Goal: Transaction & Acquisition: Purchase product/service

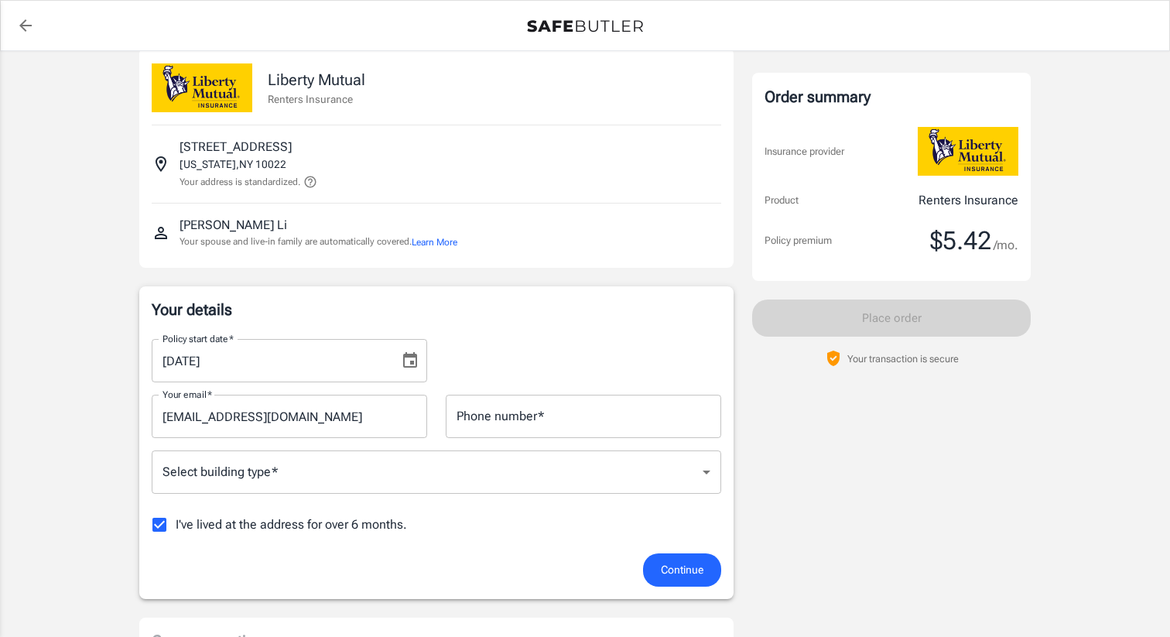
scroll to position [207, 0]
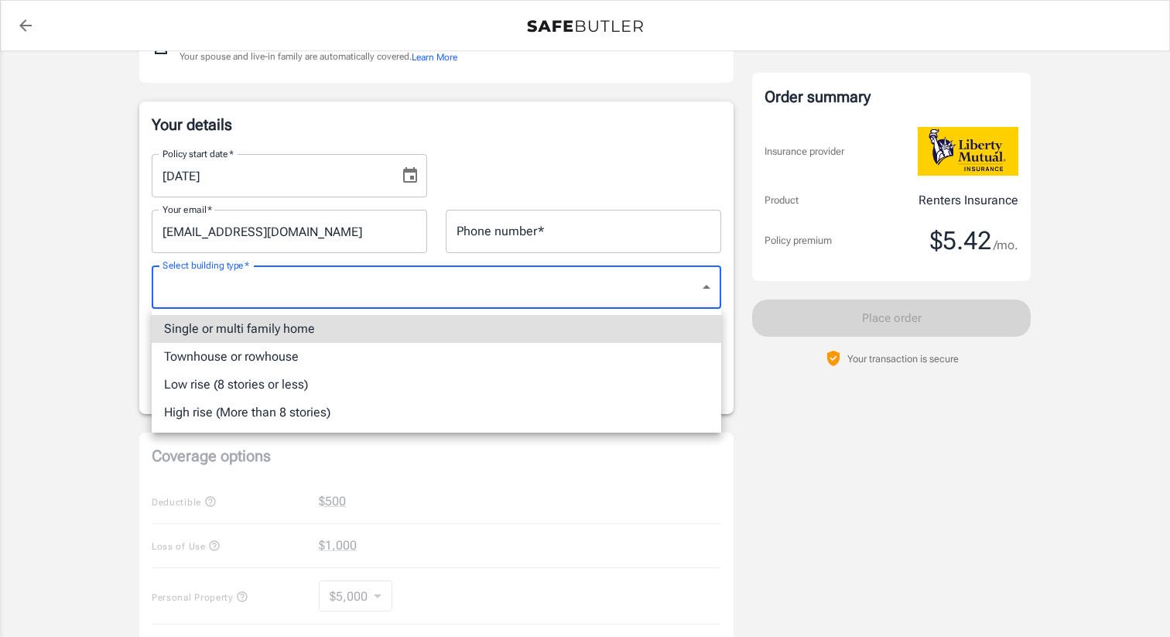
click at [418, 301] on body "Policy premium $ 5.42 /mo Liberty Mutual Renters Insurance [STREET_ADDRESS][US_…" at bounding box center [585, 525] width 1170 height 1464
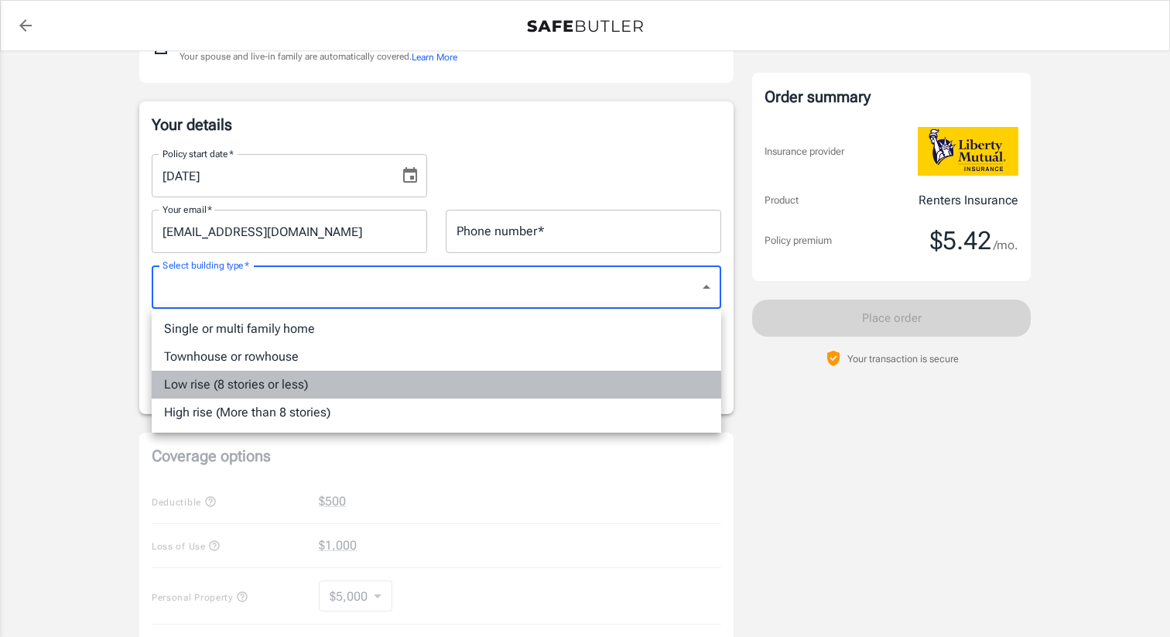
click at [343, 384] on li "Low rise (8 stories or less)" at bounding box center [437, 385] width 570 height 28
type input "lowrise"
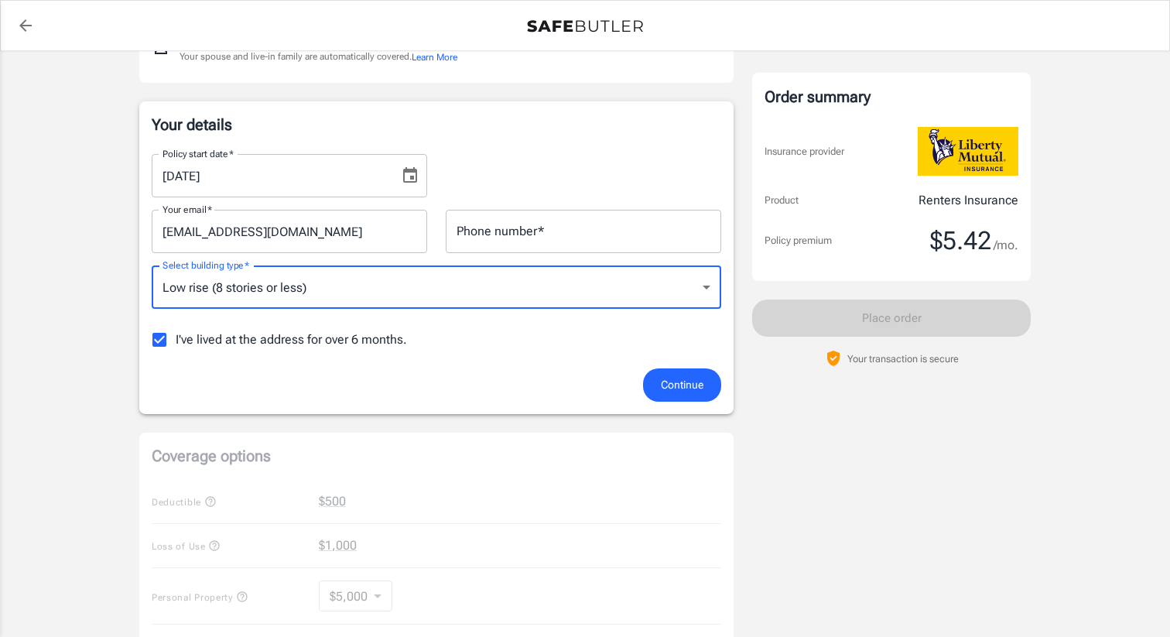
click at [158, 340] on input "I've lived at the address for over 6 months." at bounding box center [159, 340] width 33 height 33
checkbox input "false"
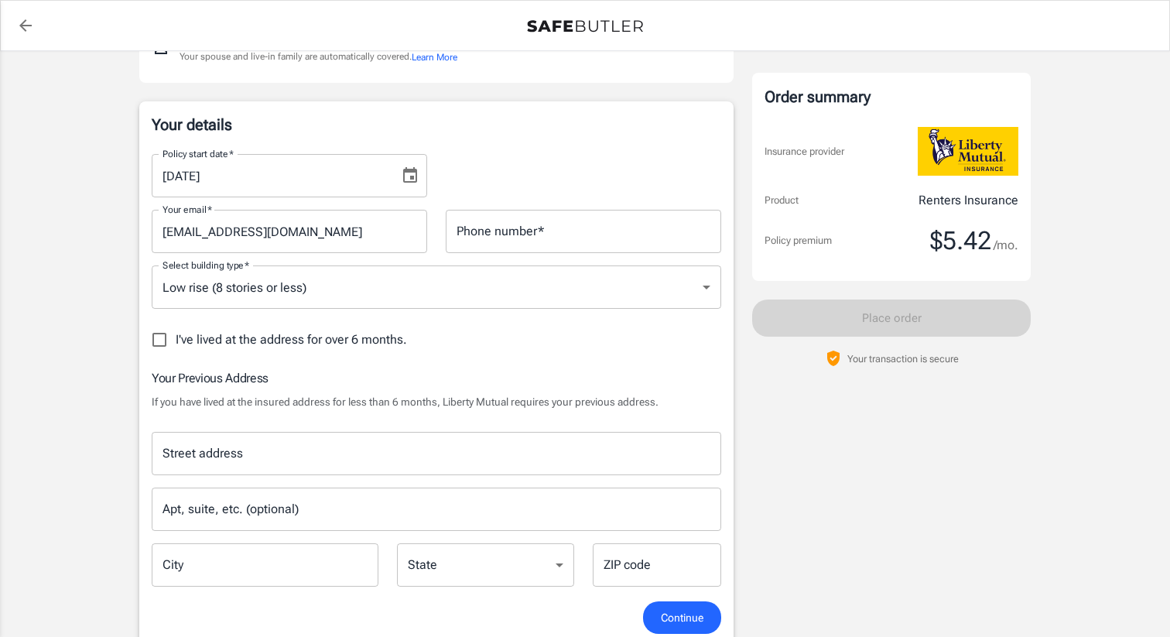
scroll to position [362, 0]
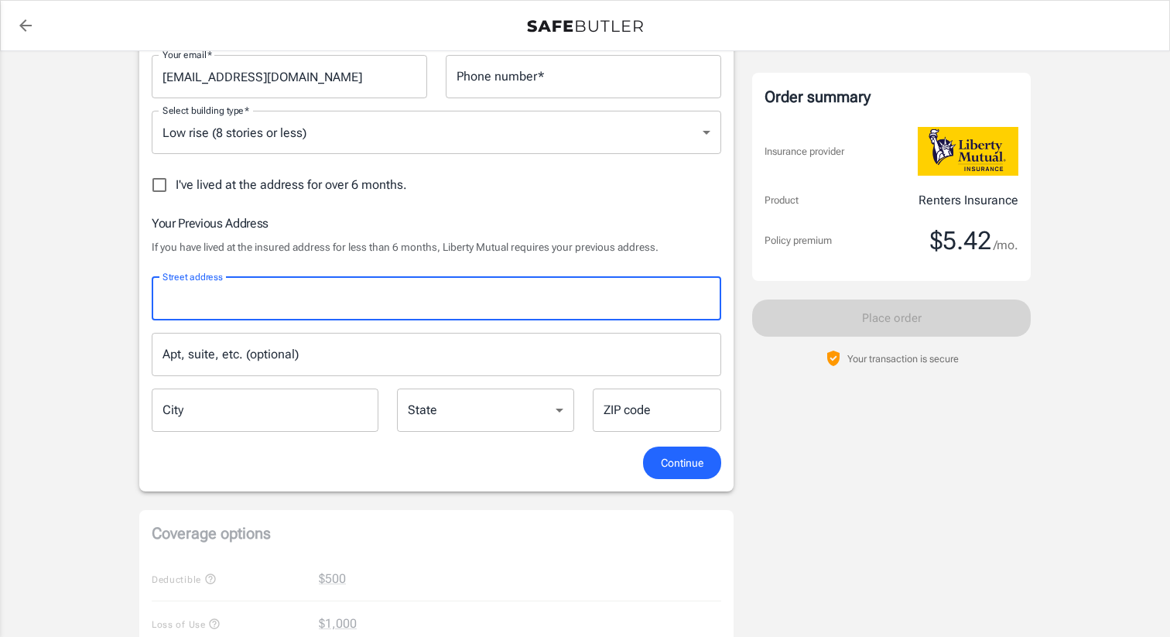
click at [232, 300] on input "Street address" at bounding box center [437, 298] width 556 height 29
type input "[STREET_ADDRESS]"
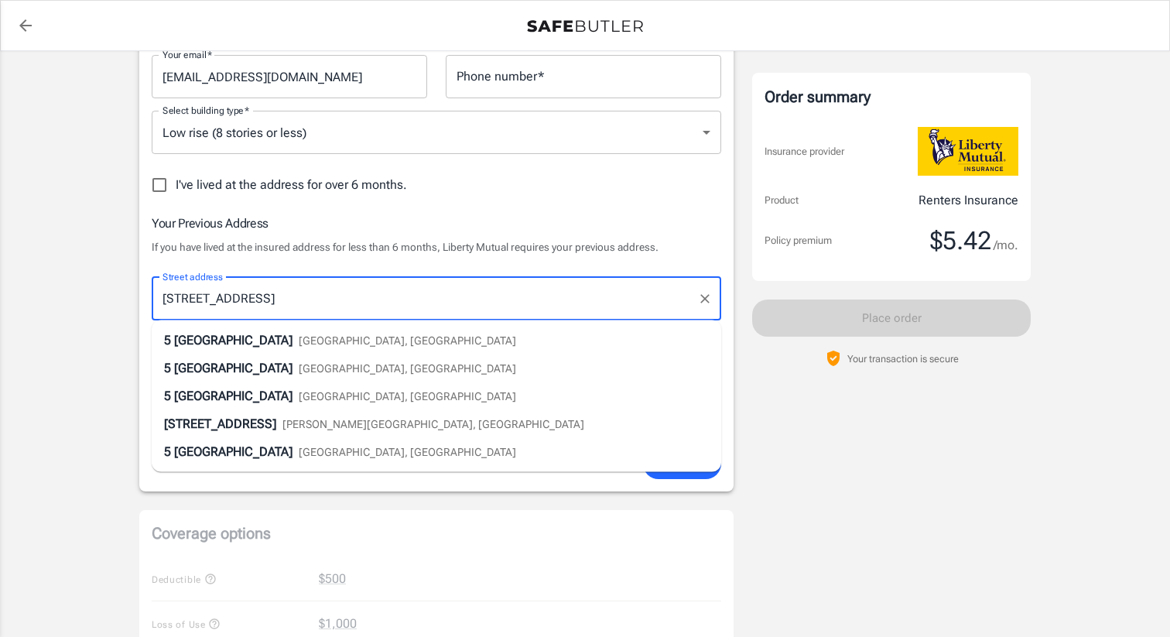
click at [179, 346] on span "[GEOGRAPHIC_DATA]" at bounding box center [233, 340] width 118 height 15
type input "Binghamton"
select select "NY"
type input "13903"
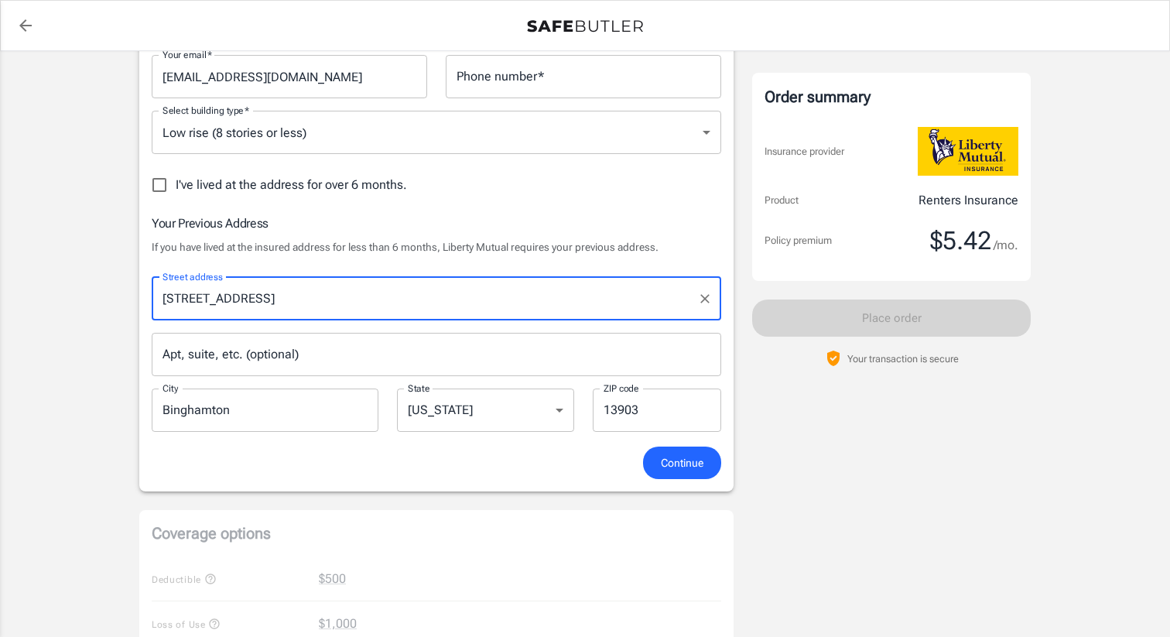
type input "[STREET_ADDRESS]"
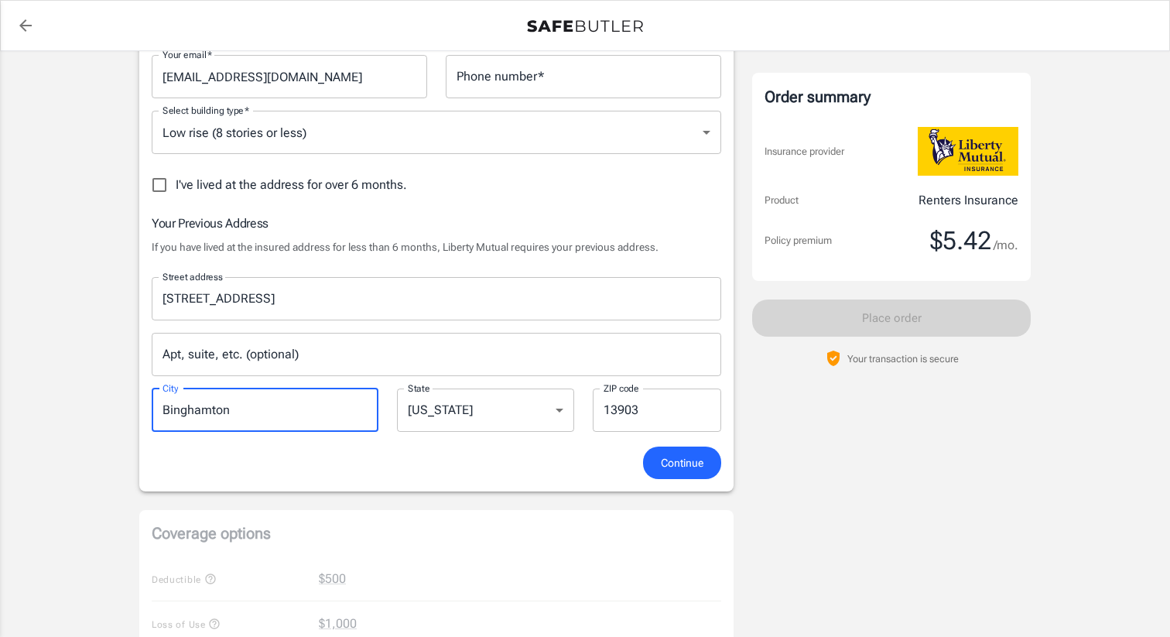
click at [227, 396] on input "Binghamton" at bounding box center [265, 410] width 227 height 43
click at [293, 284] on input "[STREET_ADDRESS]" at bounding box center [425, 298] width 533 height 29
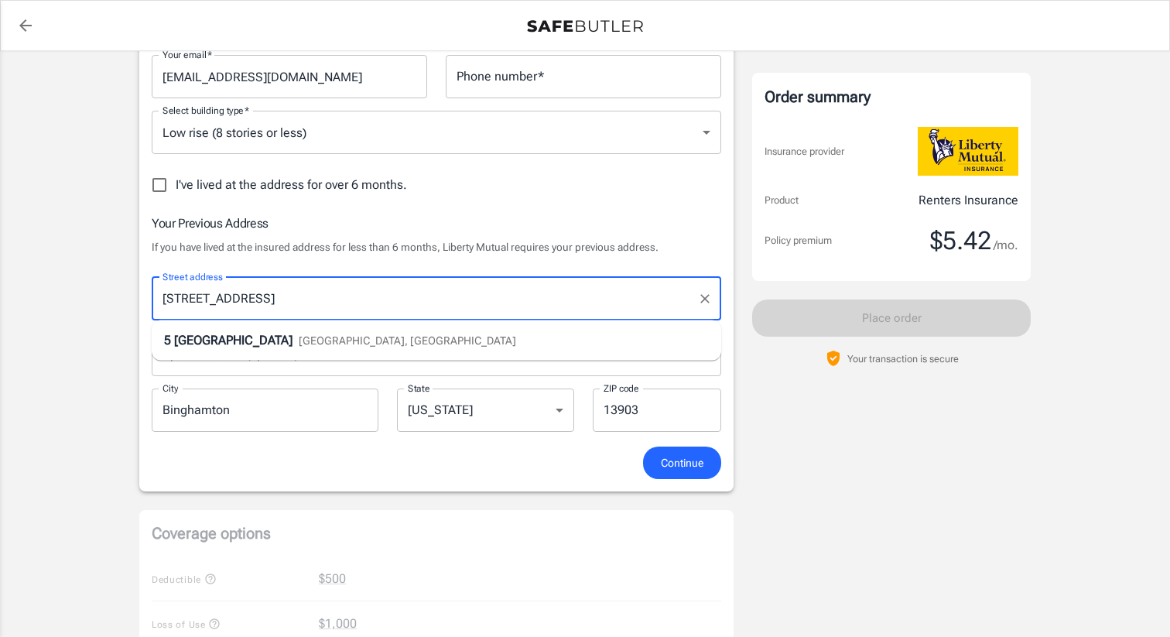
click at [228, 418] on input "Binghamton" at bounding box center [265, 410] width 227 height 43
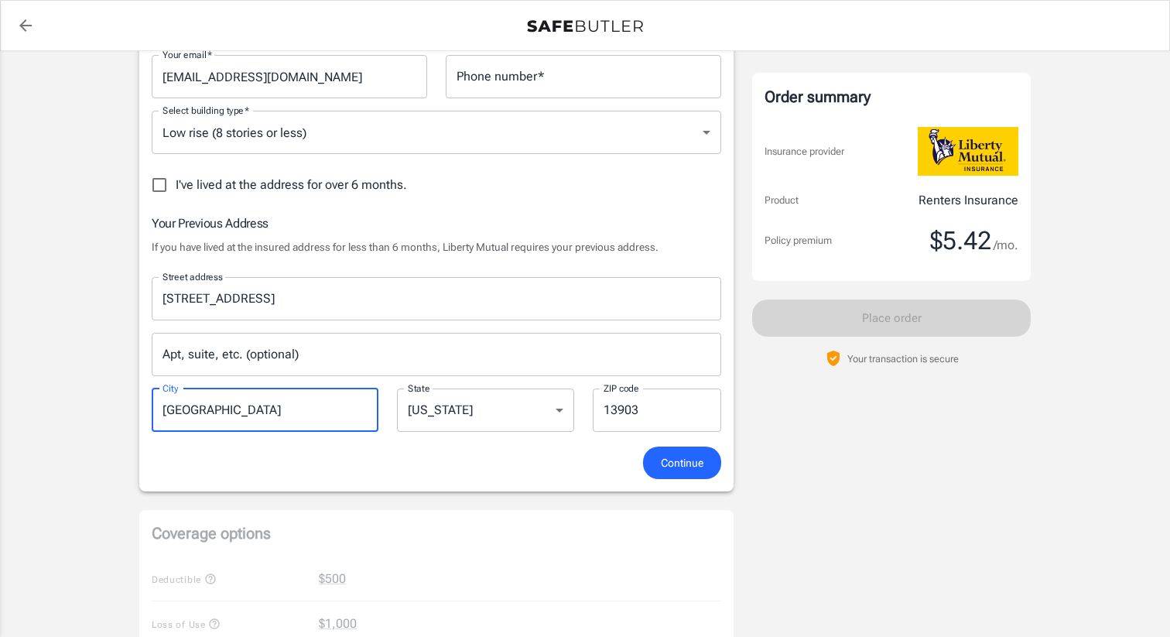
type input "[GEOGRAPHIC_DATA]"
click at [482, 403] on select "[US_STATE] [US_STATE] [US_STATE] [US_STATE] [US_STATE] [US_STATE] [US_STATE] [U…" at bounding box center [485, 410] width 177 height 43
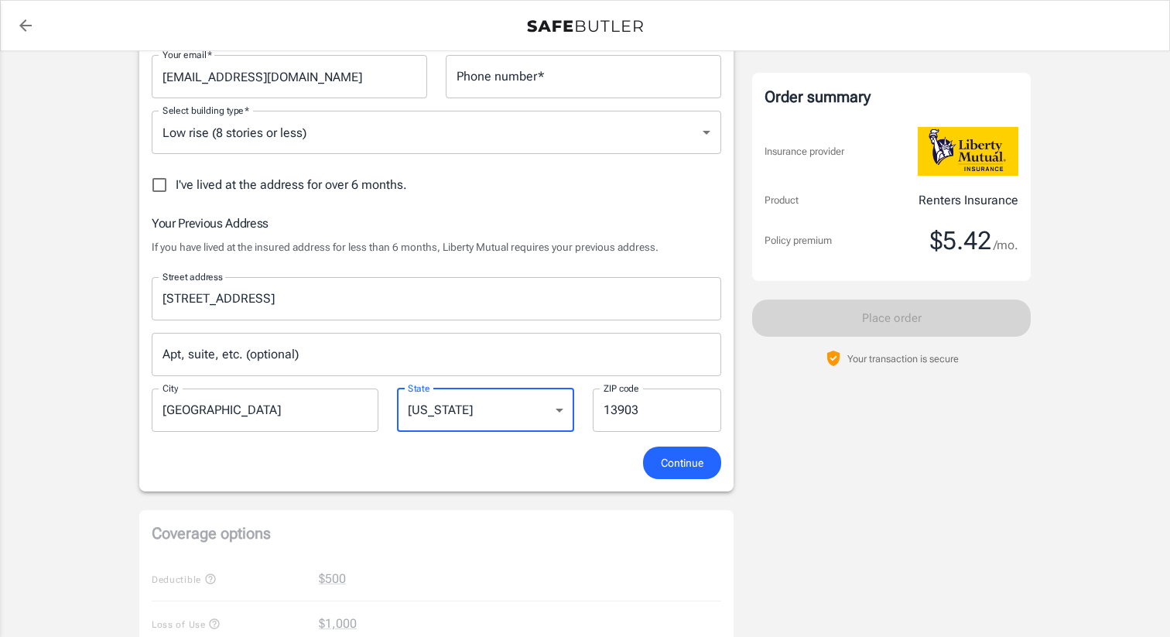
select select "MA"
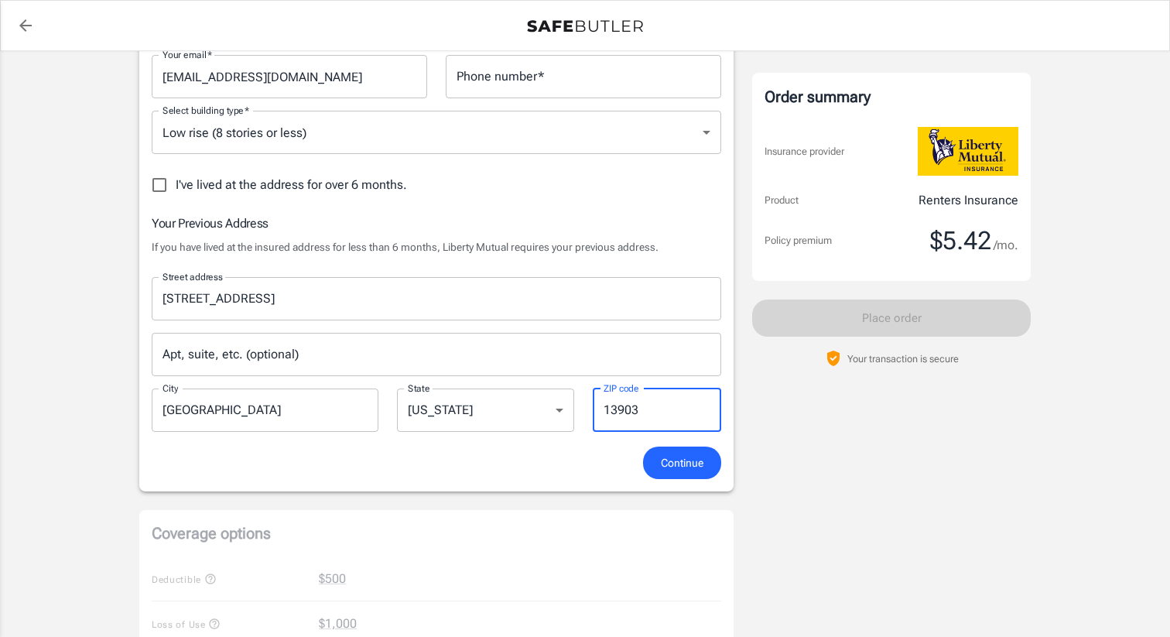
drag, startPoint x: 653, startPoint y: 413, endPoint x: 556, endPoint y: 408, distance: 96.9
click at [556, 408] on div "Street address [GEOGRAPHIC_DATA] address Apt, suite, etc. (optional) Apt, suite…" at bounding box center [436, 350] width 588 height 170
type input "02132"
click at [563, 480] on div "Your details Policy start date   * [DATE] Policy start date   * Your email   * …" at bounding box center [436, 219] width 595 height 545
click at [645, 475] on div "Continue" at bounding box center [436, 463] width 588 height 33
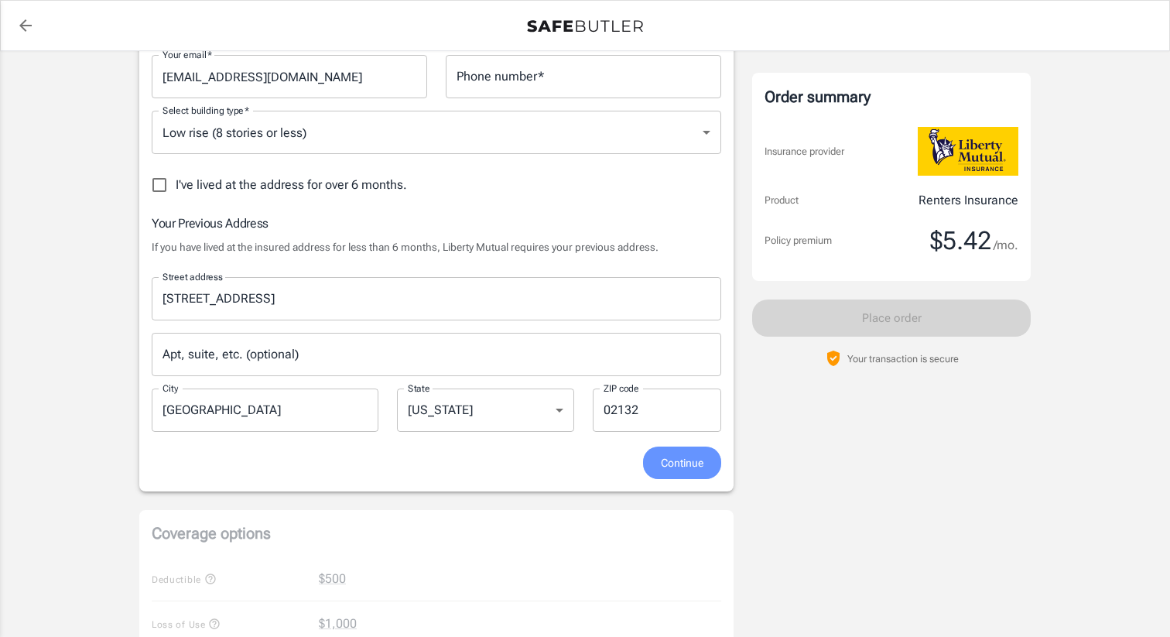
click at [659, 471] on button "Continue" at bounding box center [682, 463] width 78 height 33
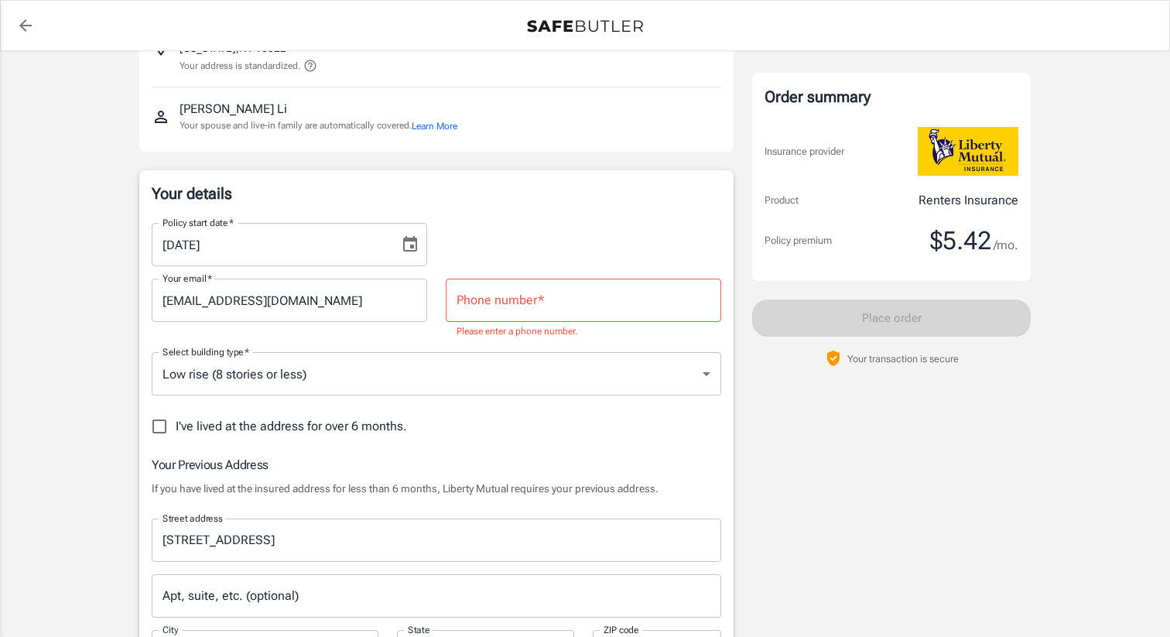
scroll to position [119, 0]
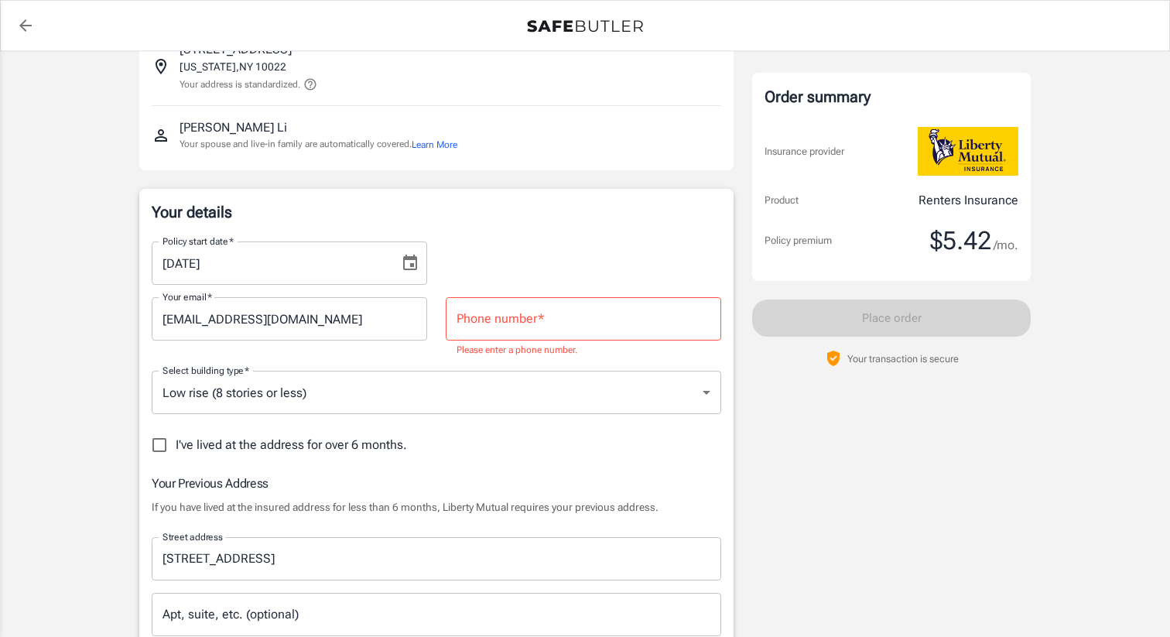
click at [508, 324] on input "Phone number   *" at bounding box center [584, 318] width 276 height 43
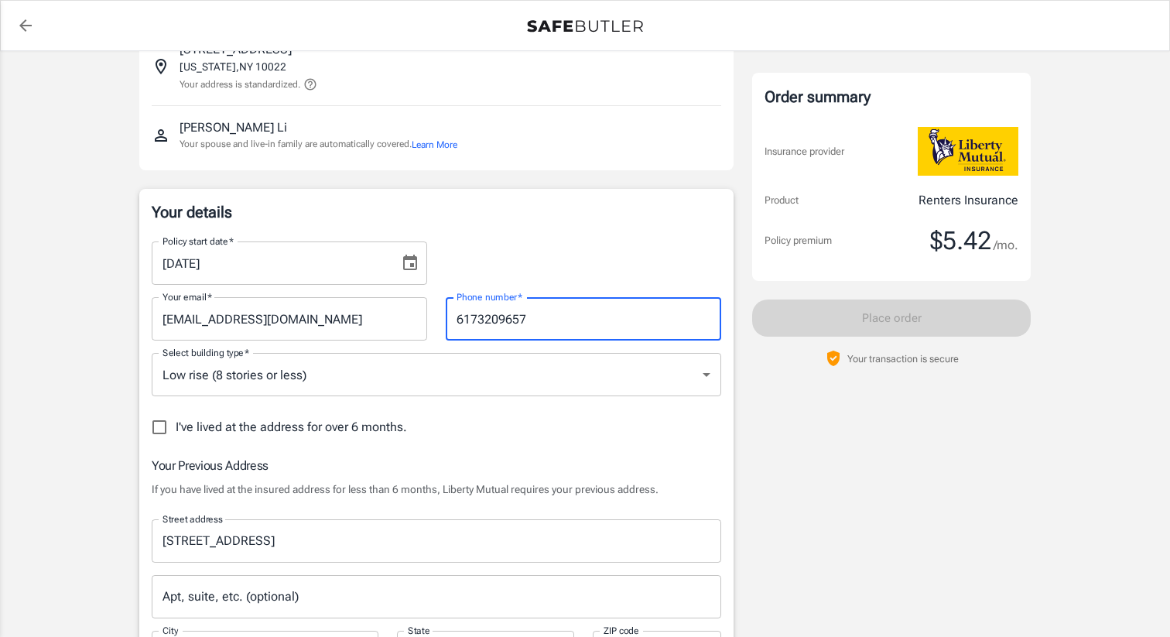
type input "6173209657"
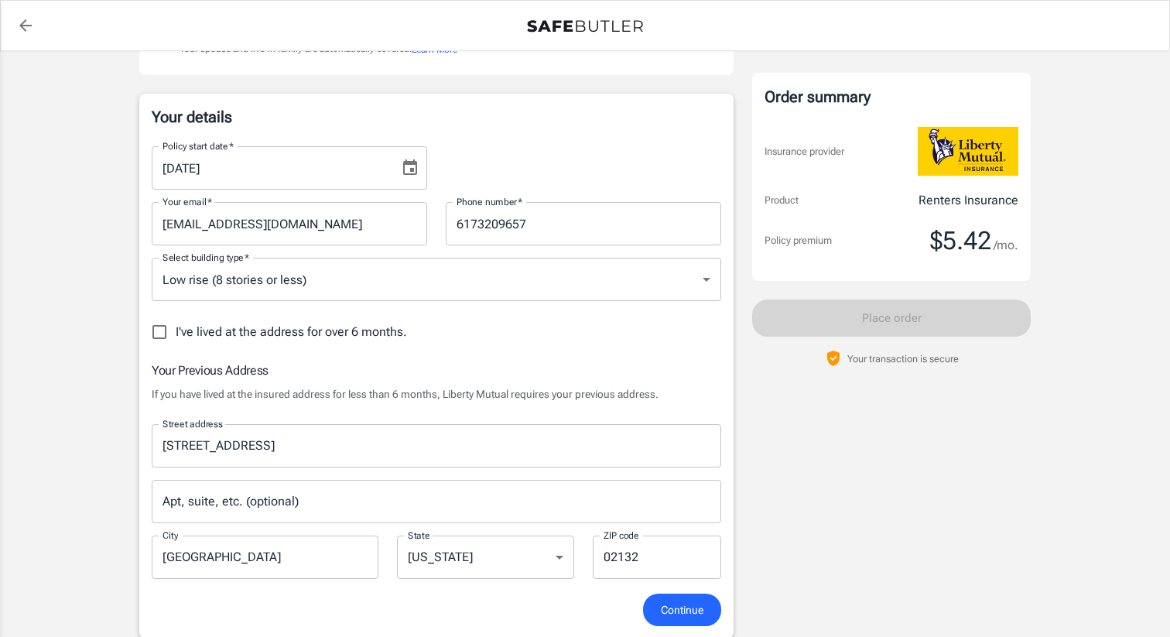
scroll to position [394, 0]
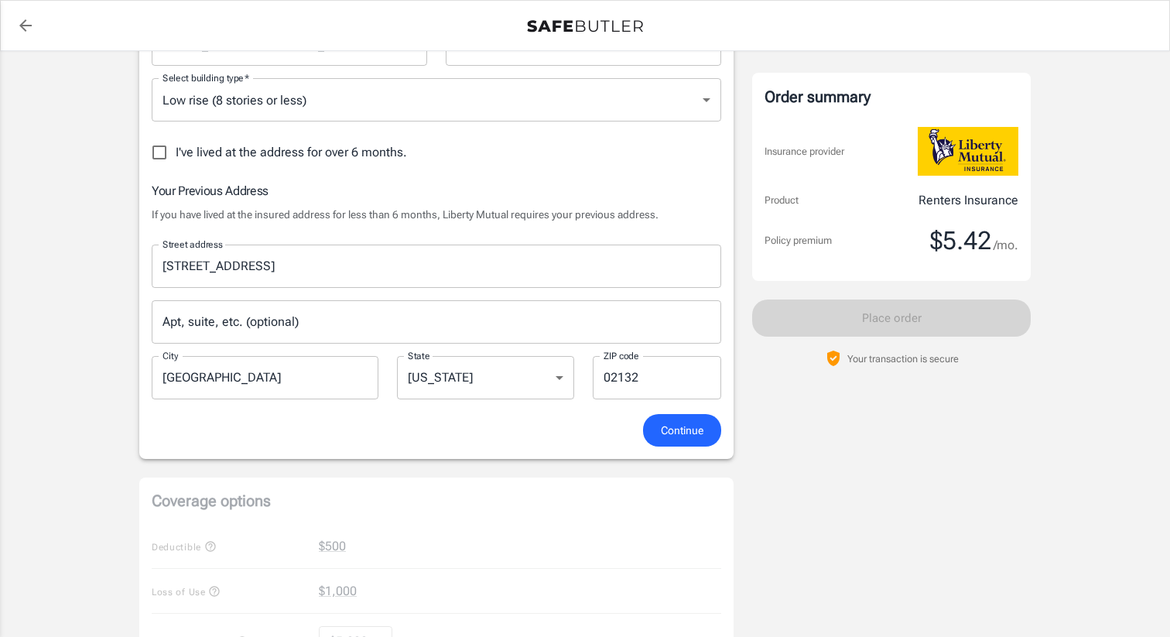
click at [687, 437] on span "Continue" at bounding box center [682, 430] width 43 height 19
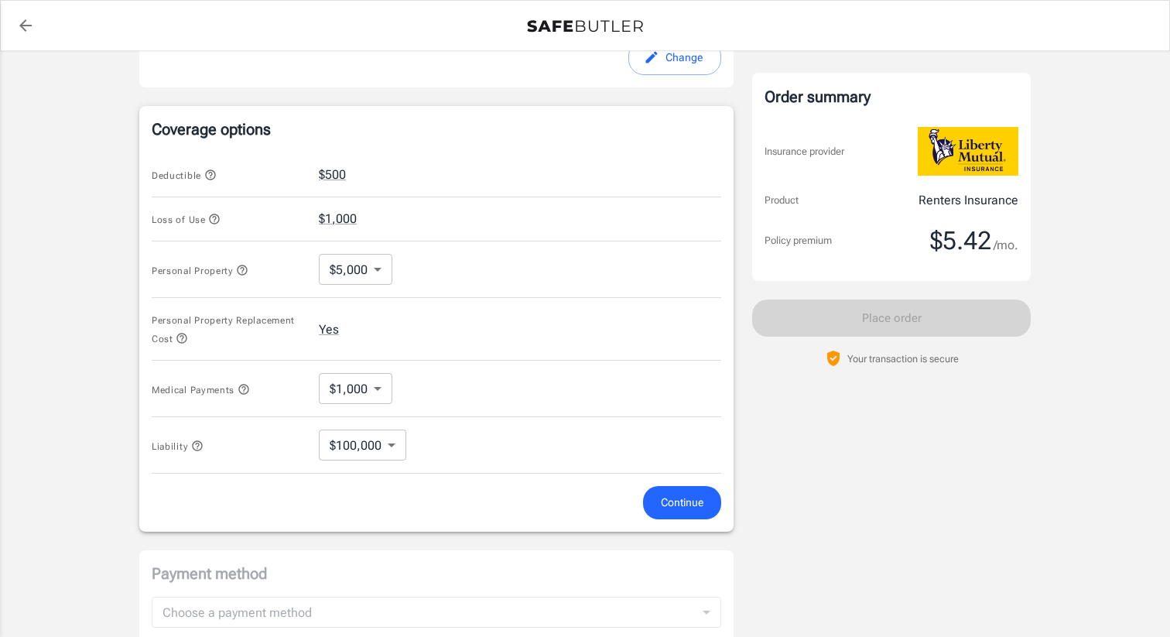
scroll to position [592, 0]
click at [352, 267] on body "Policy premium $ 5.42 /mo Liberty Mutual Renters Insurance [STREET_ADDRESS][US_…" at bounding box center [585, 169] width 1170 height 1522
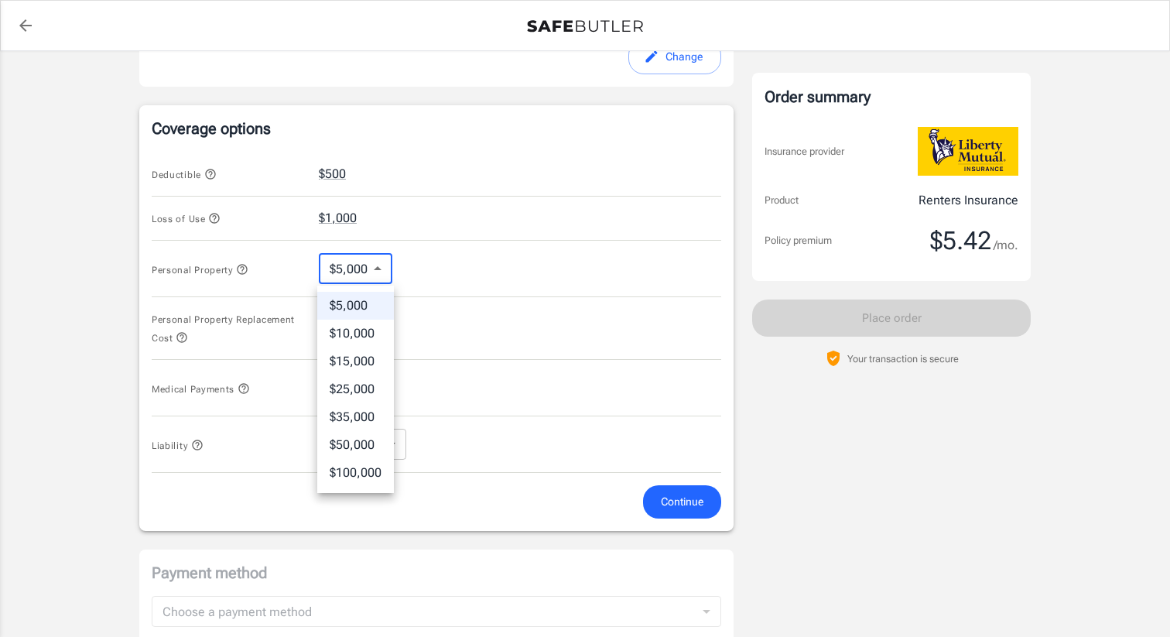
click at [374, 444] on li "$50,000" at bounding box center [355, 445] width 77 height 28
type input "50000"
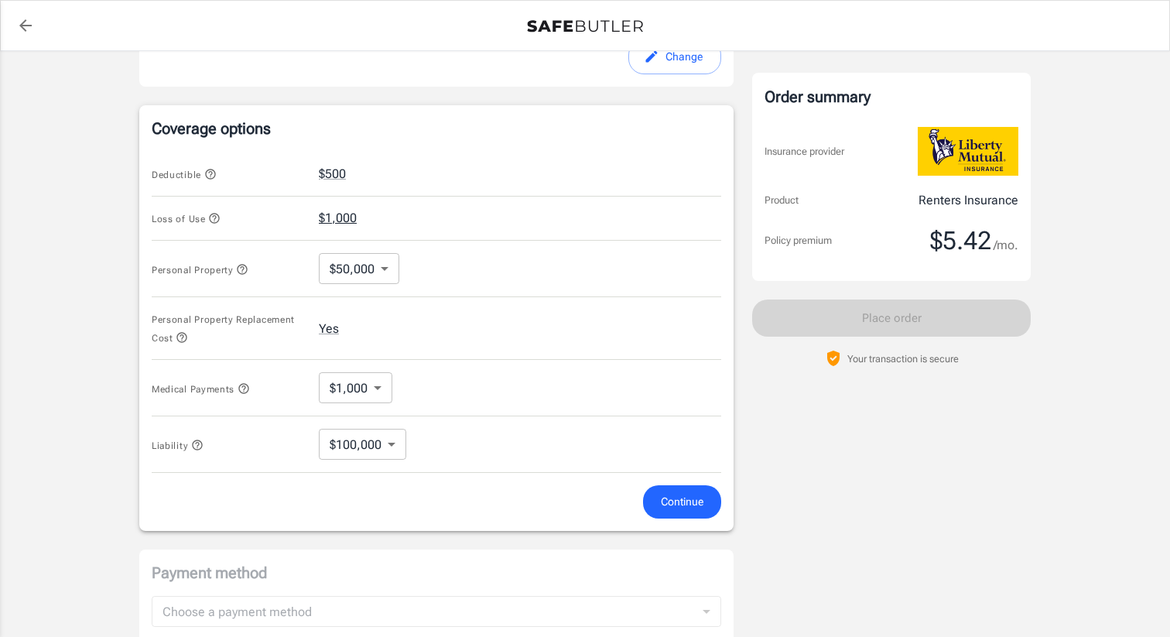
click at [337, 214] on button "$1,000" at bounding box center [338, 218] width 38 height 19
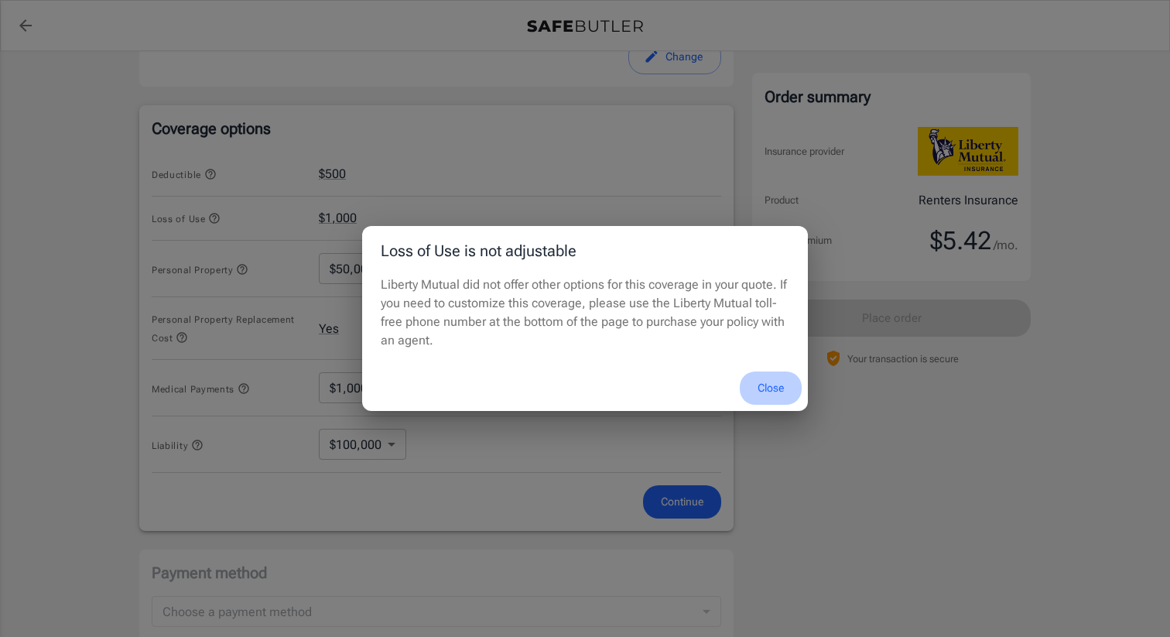
click at [769, 390] on button "Close" at bounding box center [771, 388] width 62 height 33
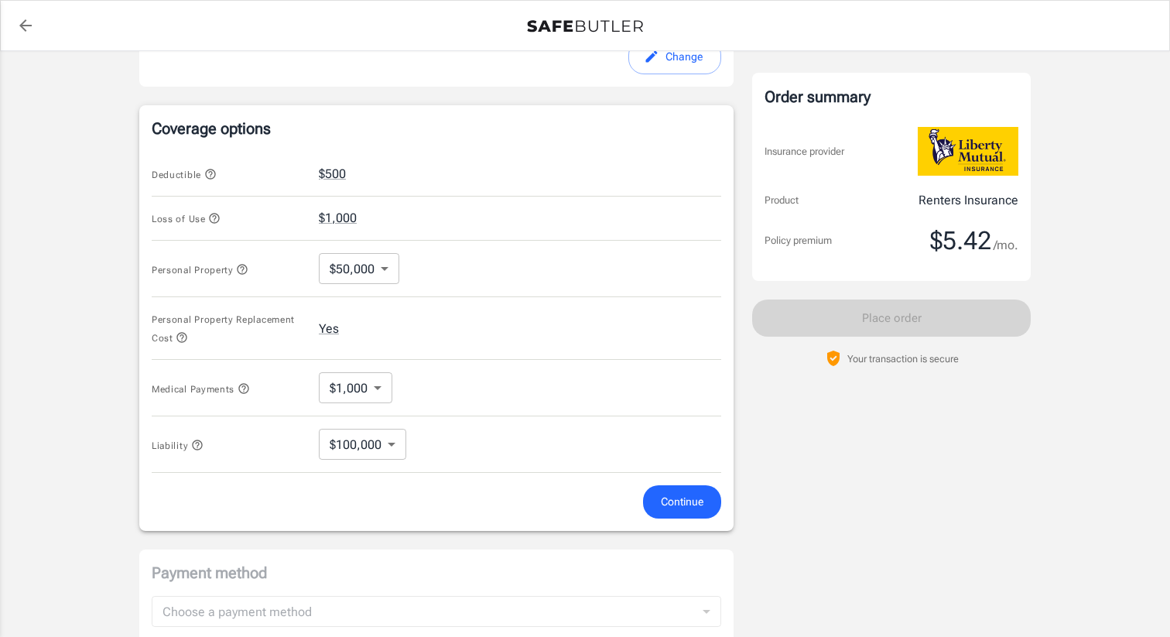
click at [672, 494] on span "Continue" at bounding box center [682, 501] width 43 height 19
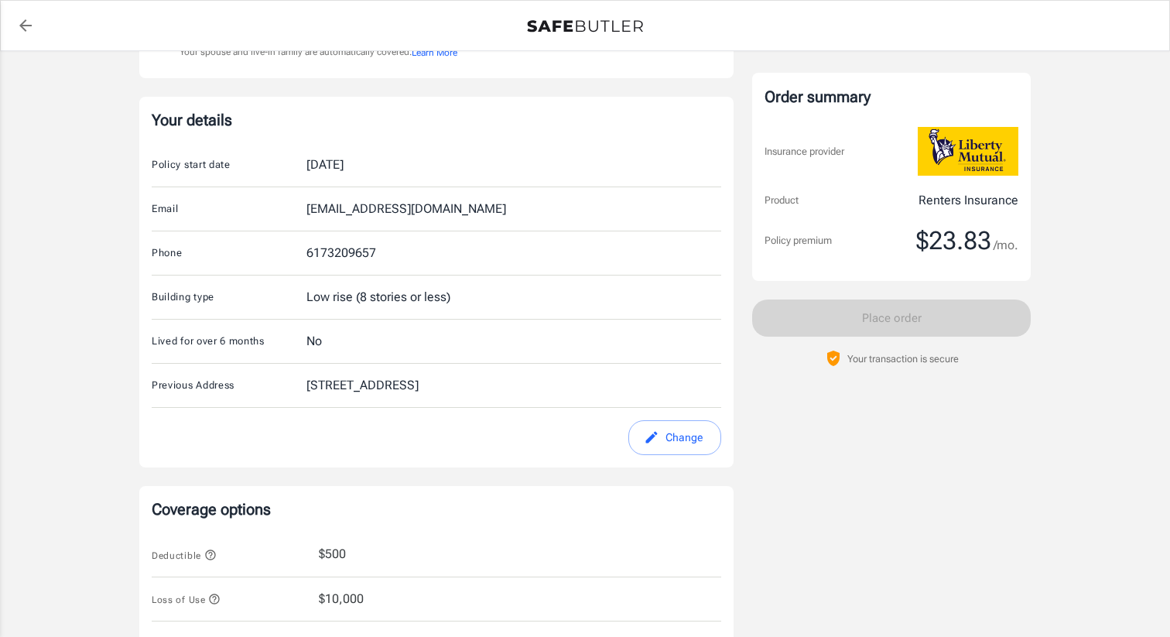
scroll to position [0, 0]
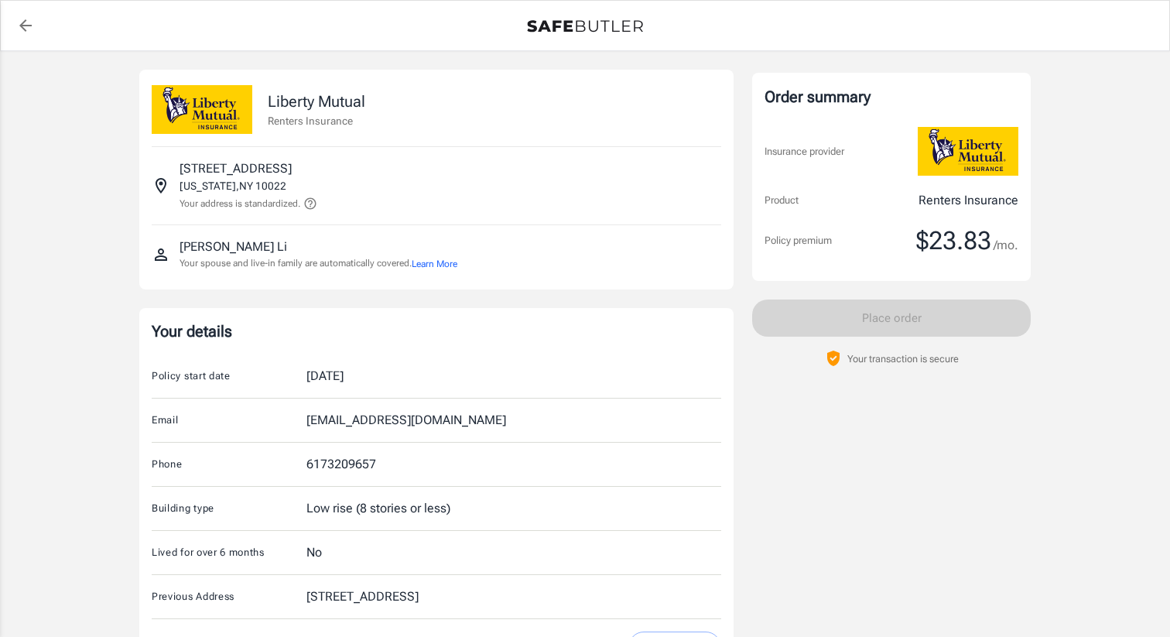
click at [25, 19] on icon "back to quotes" at bounding box center [25, 25] width 19 height 19
